Goal: Information Seeking & Learning: Learn about a topic

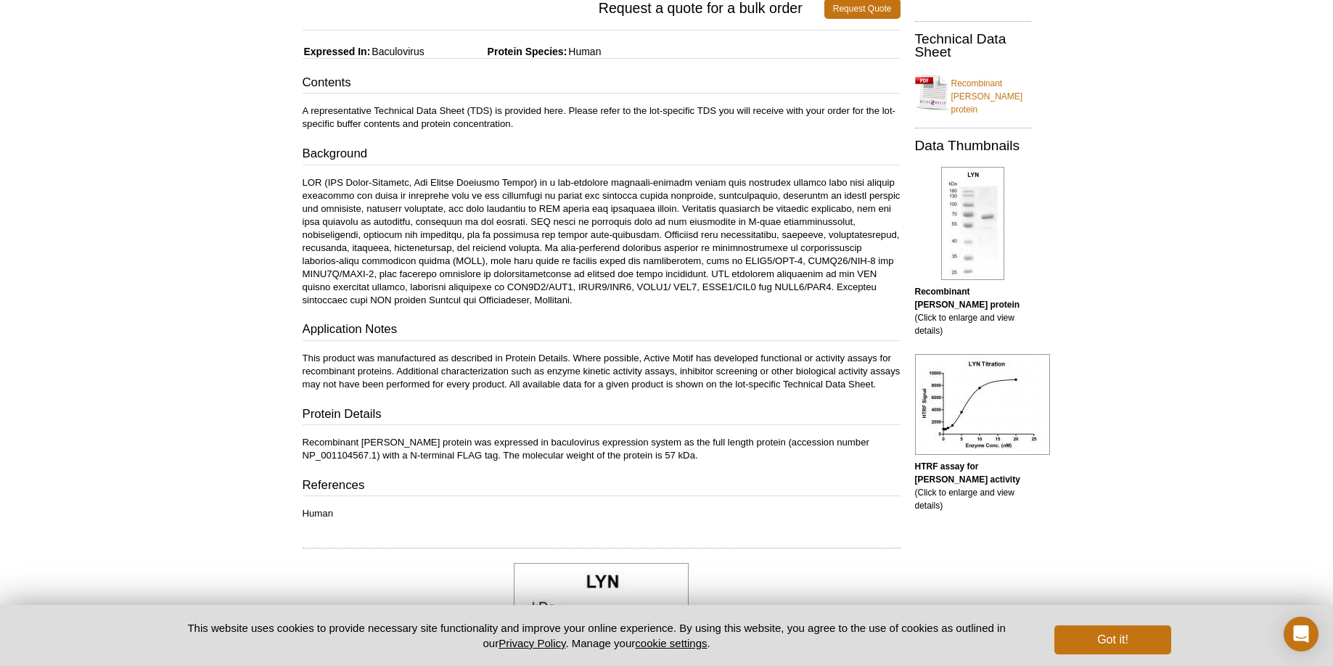
scroll to position [283, 0]
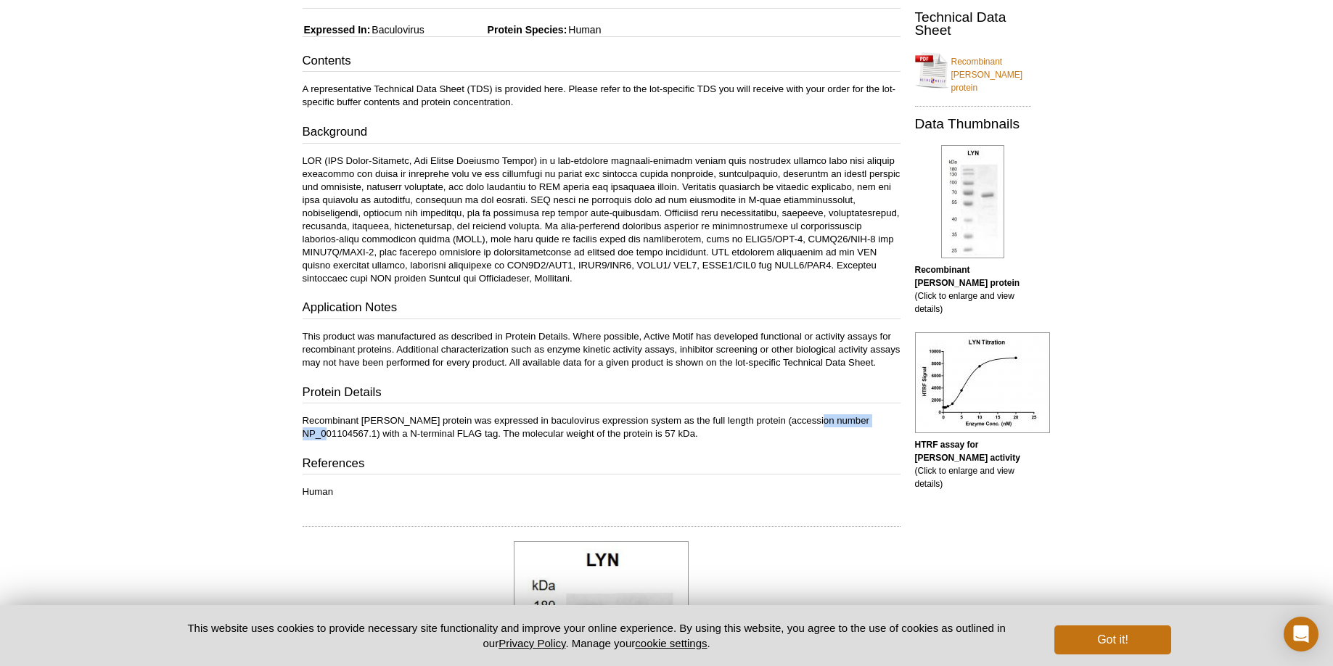
drag, startPoint x: 812, startPoint y: 434, endPoint x: 885, endPoint y: 432, distance: 73.3
click at [885, 432] on p "Recombinant [PERSON_NAME] protein was expressed in baculovirus expression syste…" at bounding box center [602, 427] width 598 height 26
copy p "NP_001104567.1"
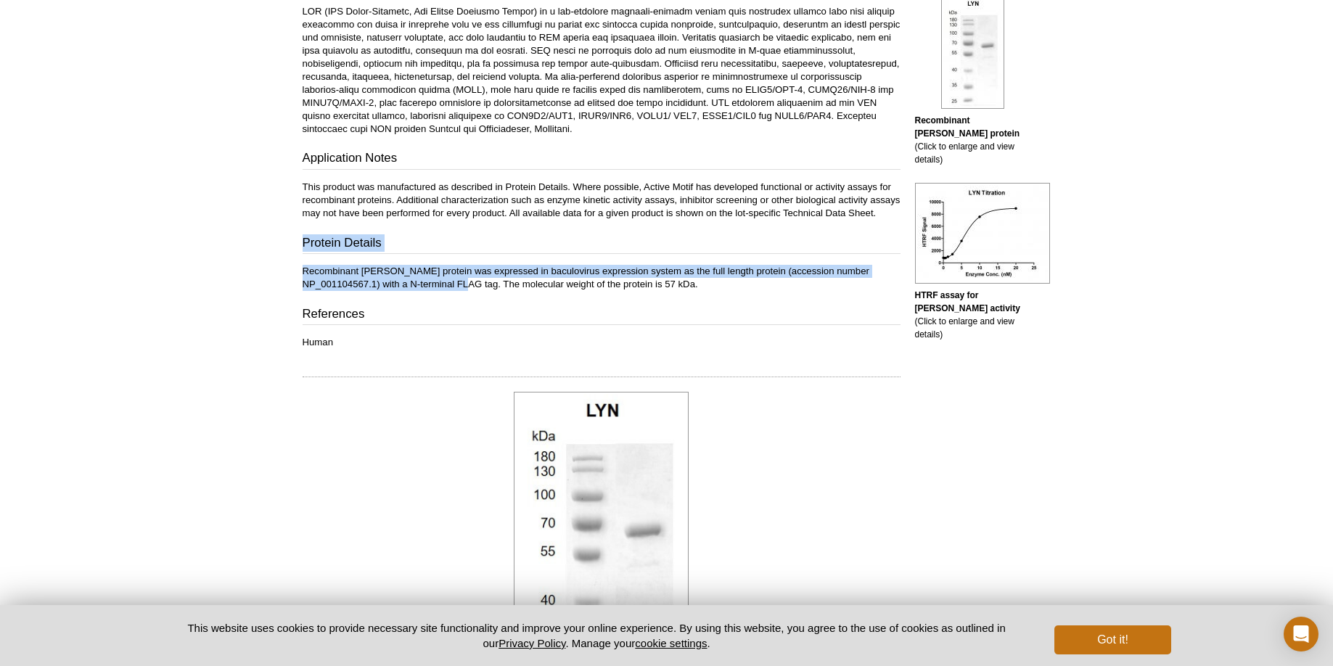
drag, startPoint x: 432, startPoint y: 293, endPoint x: 284, endPoint y: 263, distance: 151.7
click at [285, 263] on div "Active Motif Logo Enabling Epigenetics Research 0 Search Skip to content Active…" at bounding box center [666, 583] width 1333 height 2030
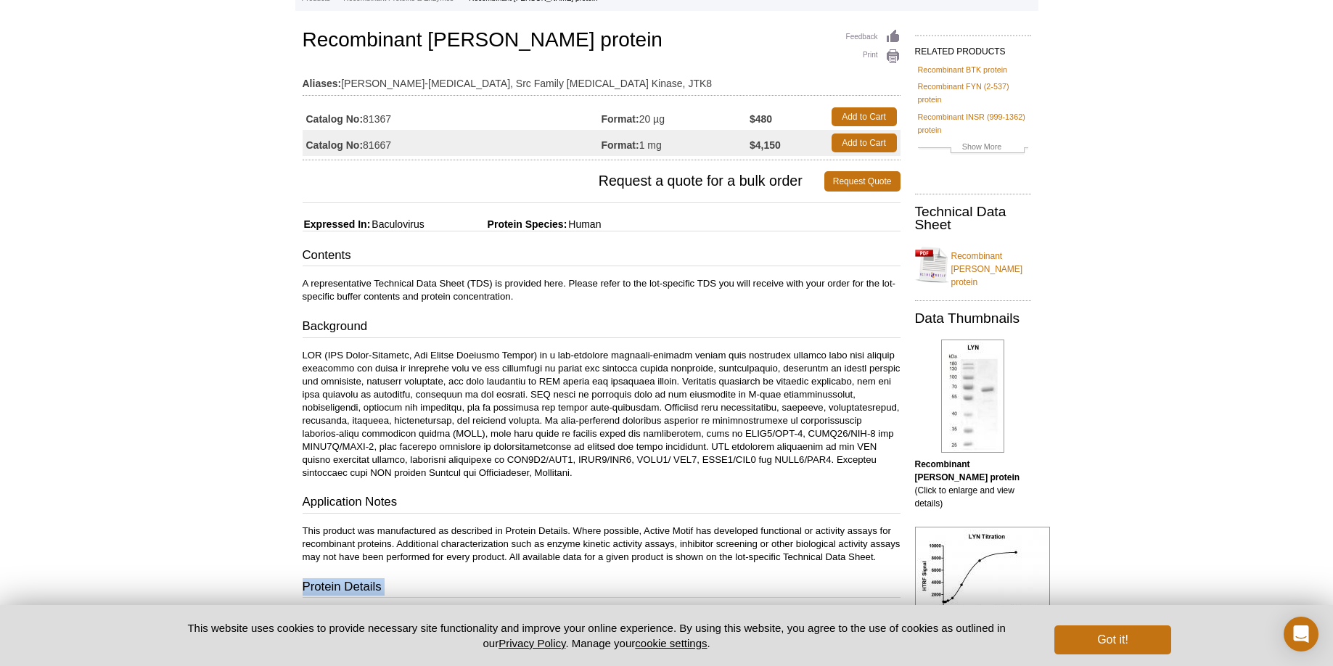
scroll to position [0, 0]
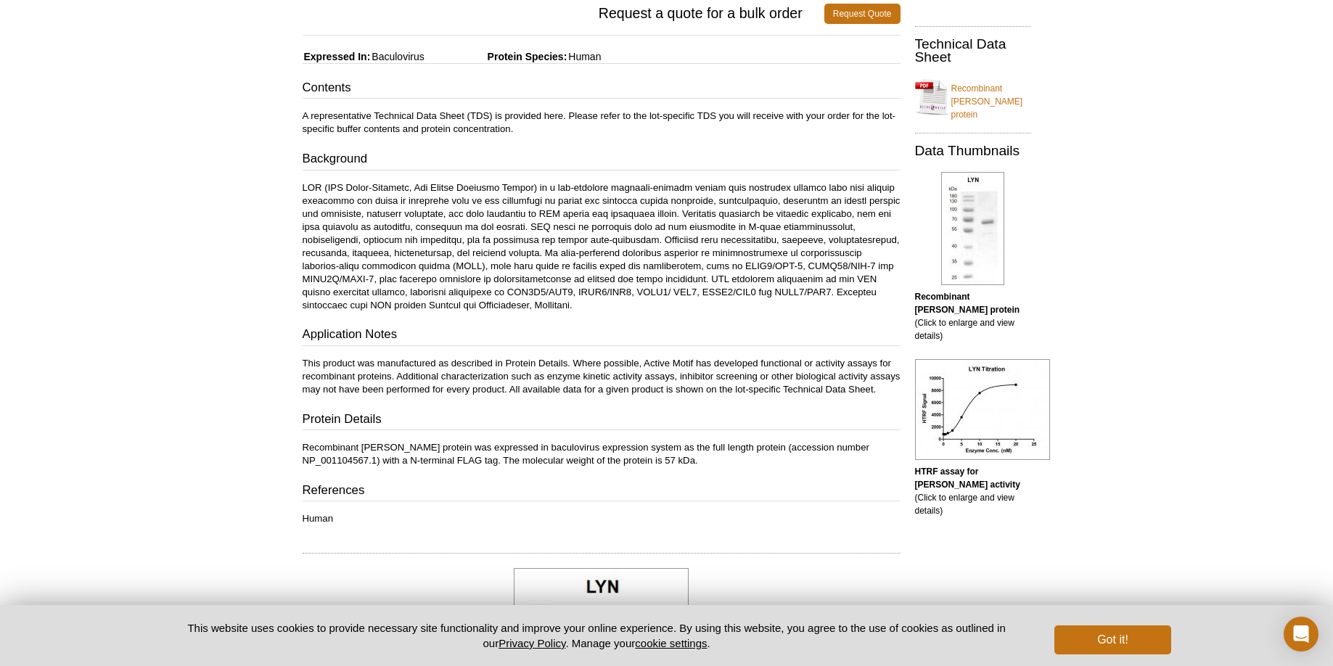
scroll to position [271, 0]
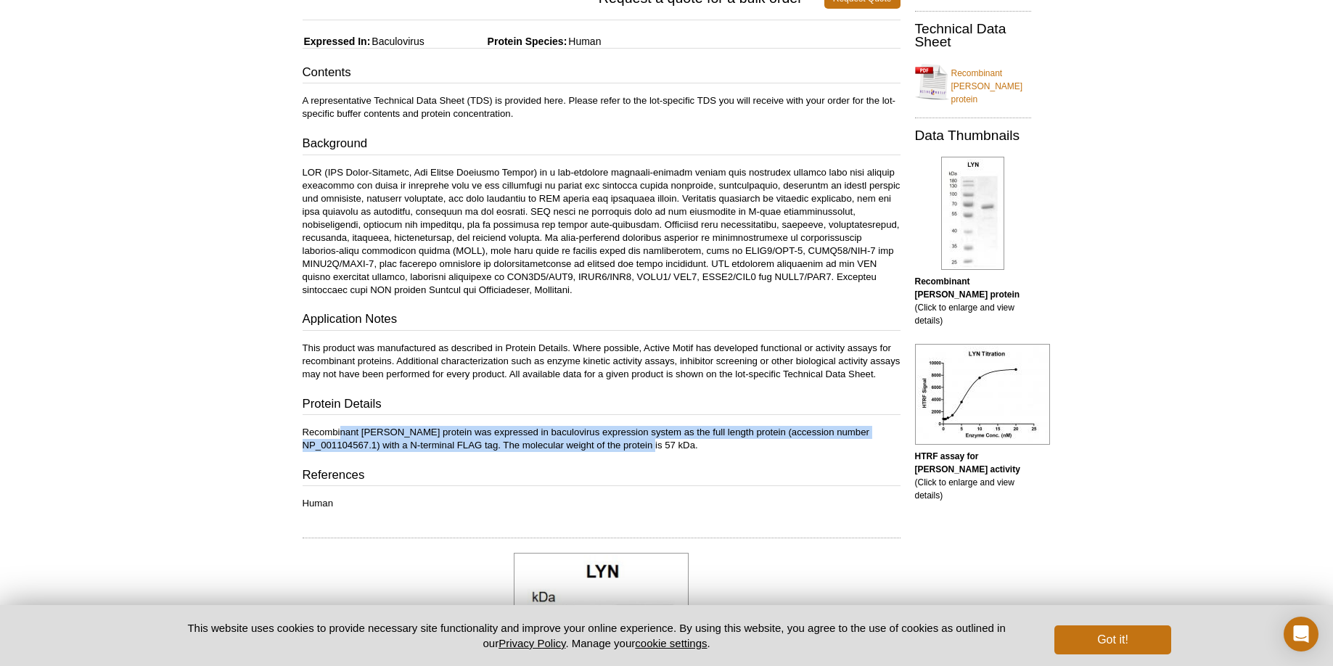
drag, startPoint x: 341, startPoint y: 450, endPoint x: 649, endPoint y: 466, distance: 308.0
click at [649, 452] on p "Recombinant [PERSON_NAME] protein was expressed in baculovirus expression syste…" at bounding box center [602, 439] width 598 height 26
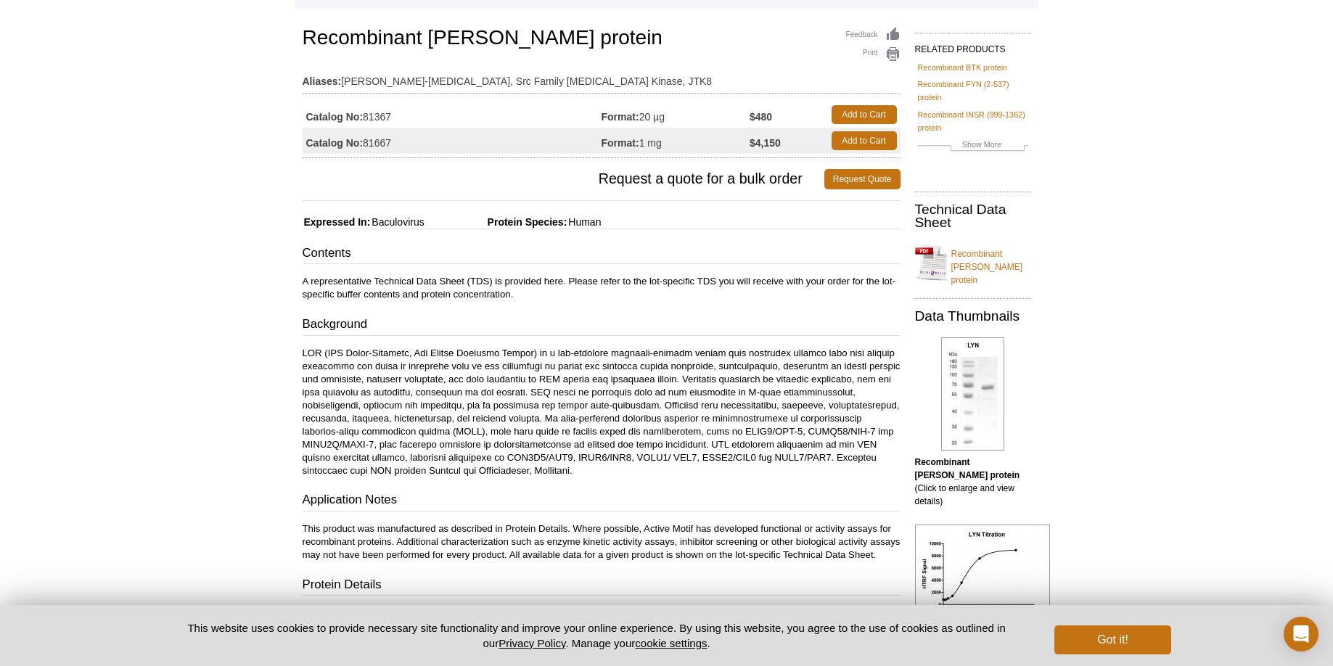
scroll to position [0, 0]
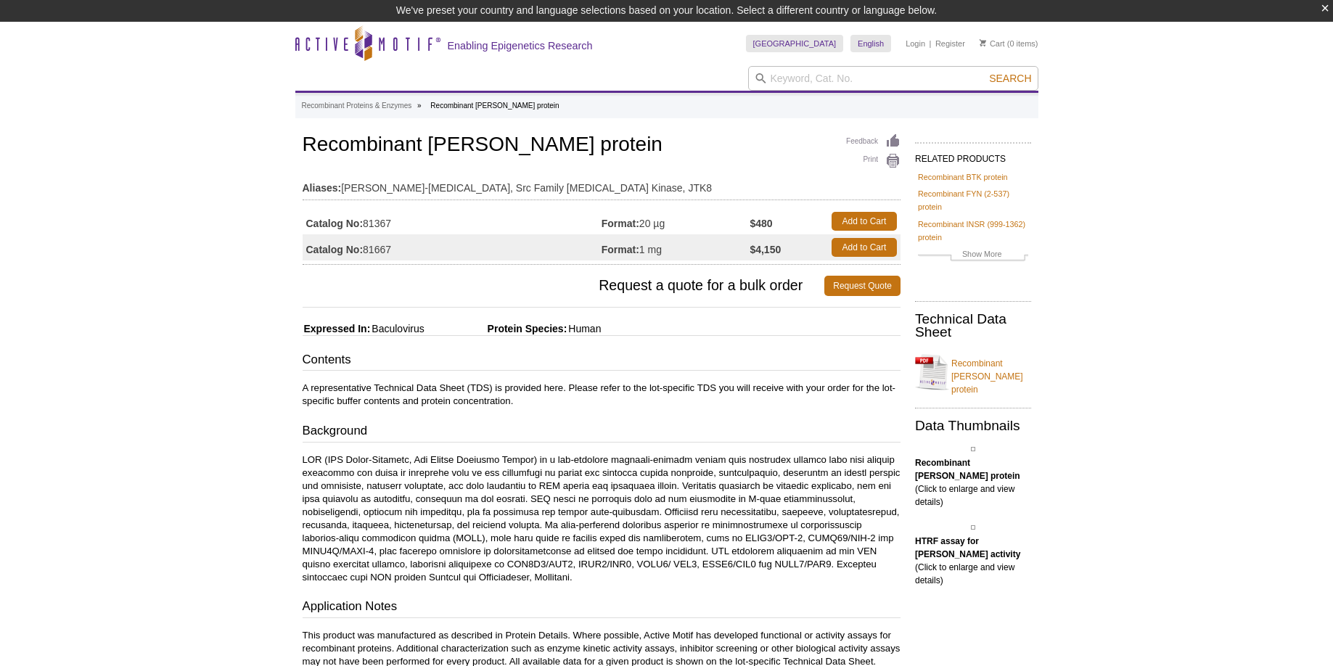
click at [186, 351] on div "Active Motif Logo Enabling Epigenetics Research 0 Search Skip to content Active…" at bounding box center [666, 661] width 1333 height 1278
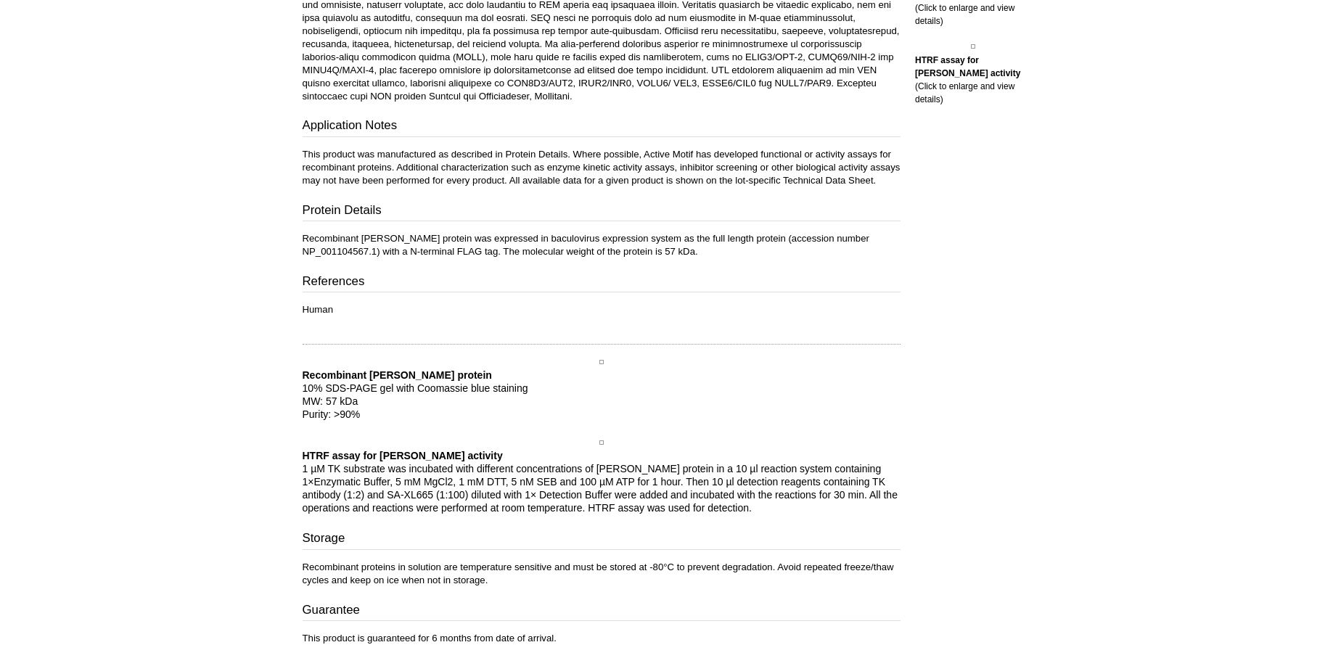
scroll to position [459, 0]
click at [399, 259] on p "Recombinant [PERSON_NAME] protein was expressed in baculovirus expression syste…" at bounding box center [602, 246] width 598 height 26
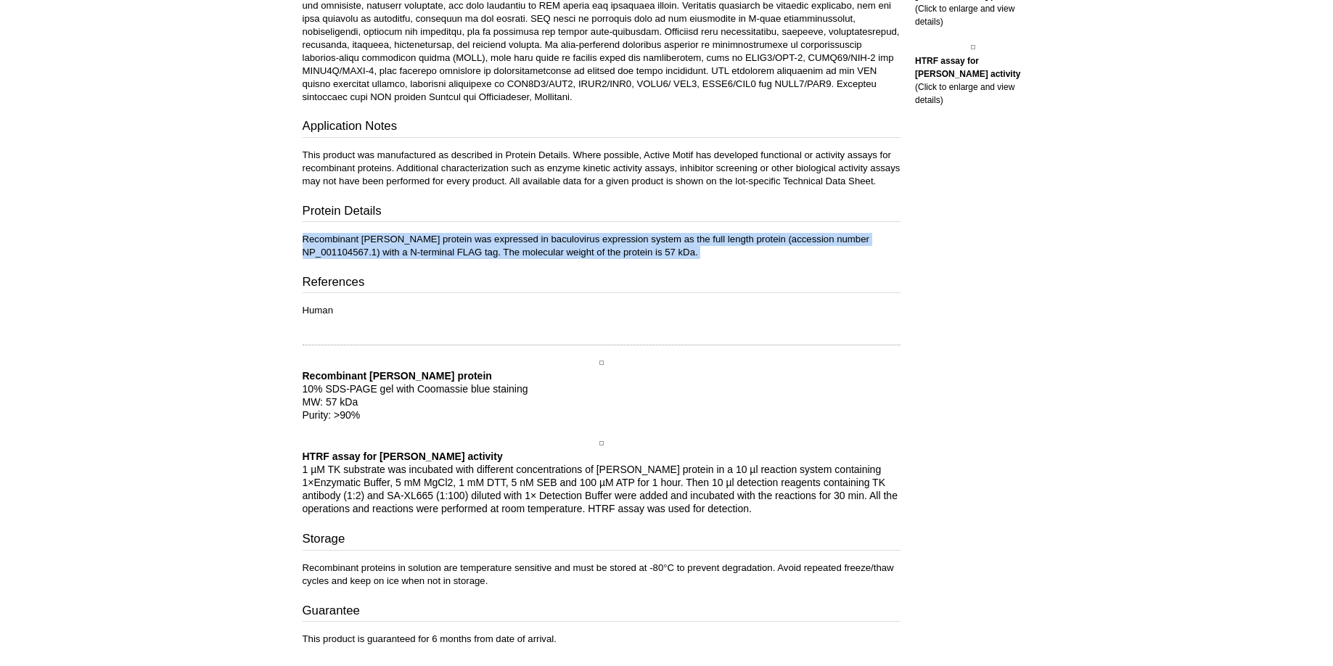
click at [399, 259] on p "Recombinant [PERSON_NAME] protein was expressed in baculovirus expression syste…" at bounding box center [602, 246] width 598 height 26
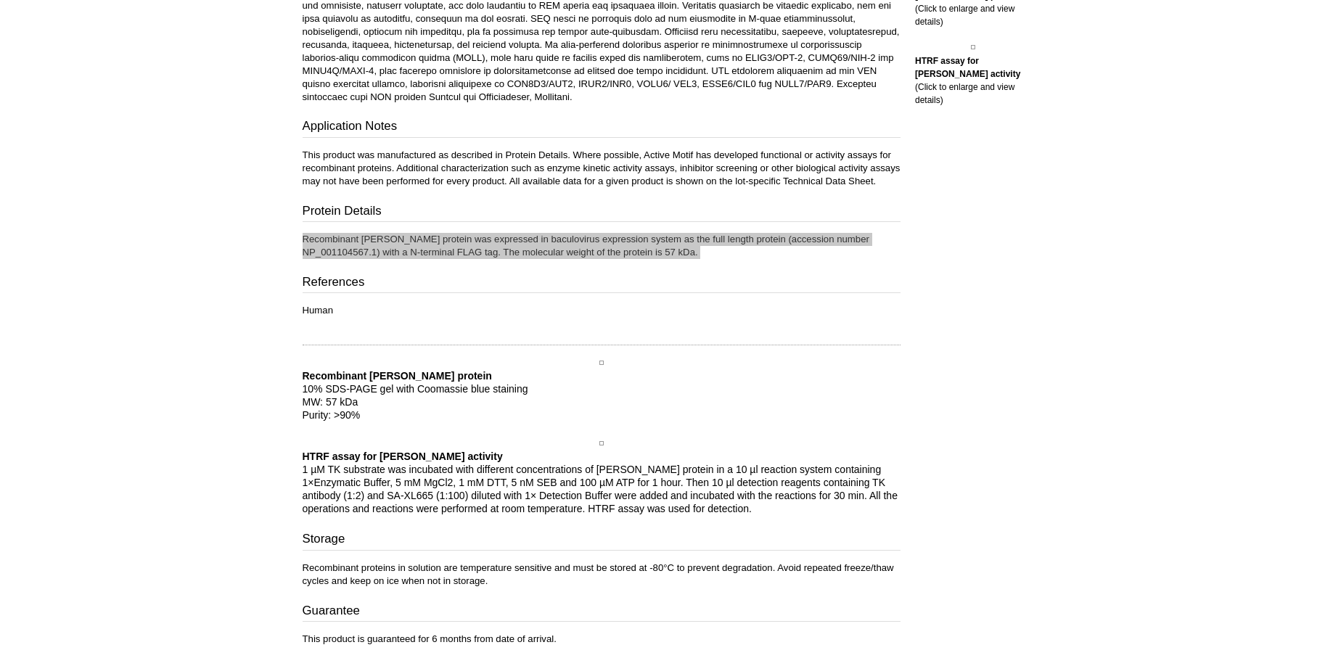
scroll to position [461, 0]
